Goal: Information Seeking & Learning: Learn about a topic

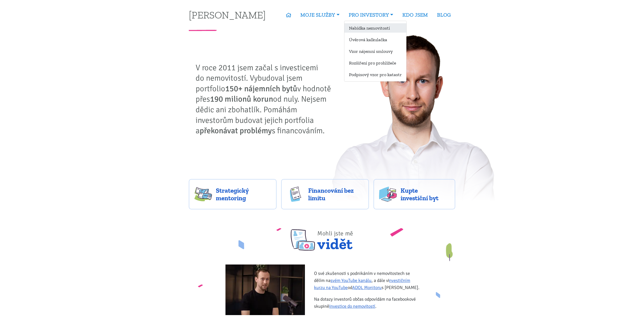
click at [352, 28] on link "Nabídka nemovitostí" at bounding box center [375, 27] width 62 height 9
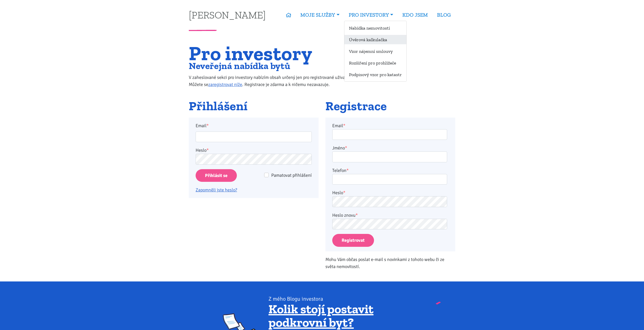
click at [365, 38] on link "Úvěrová kalkulačka" at bounding box center [375, 39] width 62 height 9
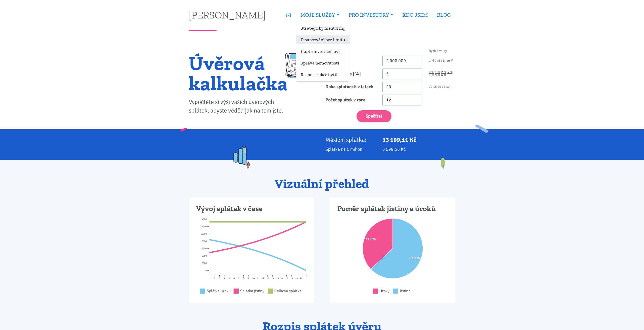
click at [311, 37] on link "Financování bez limitu" at bounding box center [323, 39] width 54 height 9
